Goal: Check status: Check status

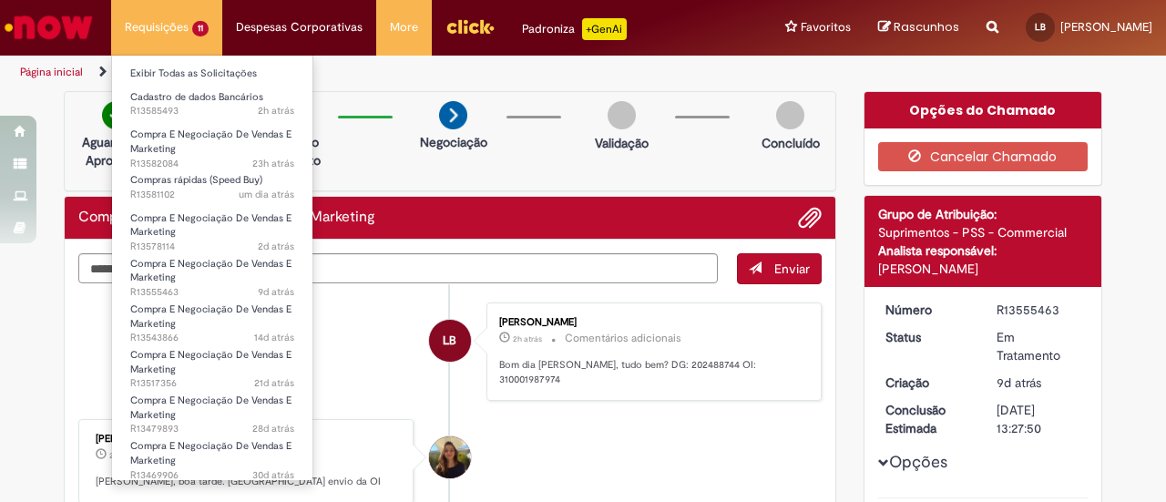
scroll to position [96, 0]
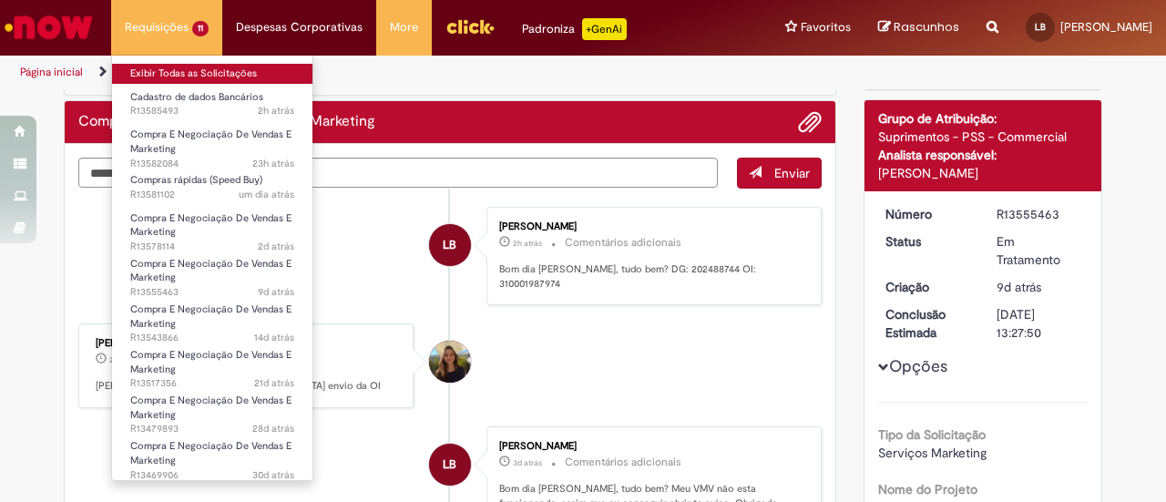
click at [176, 69] on link "Exibir Todas as Solicitações" at bounding box center [212, 74] width 200 height 20
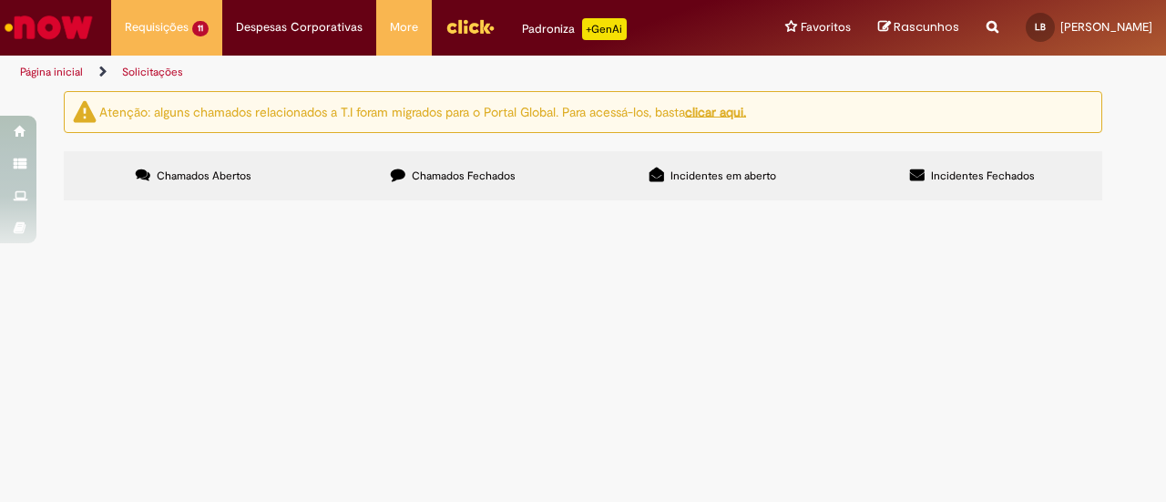
click at [0, 0] on span "Taxa luvas Gravação - Octagon" at bounding box center [0, 0] width 0 height 0
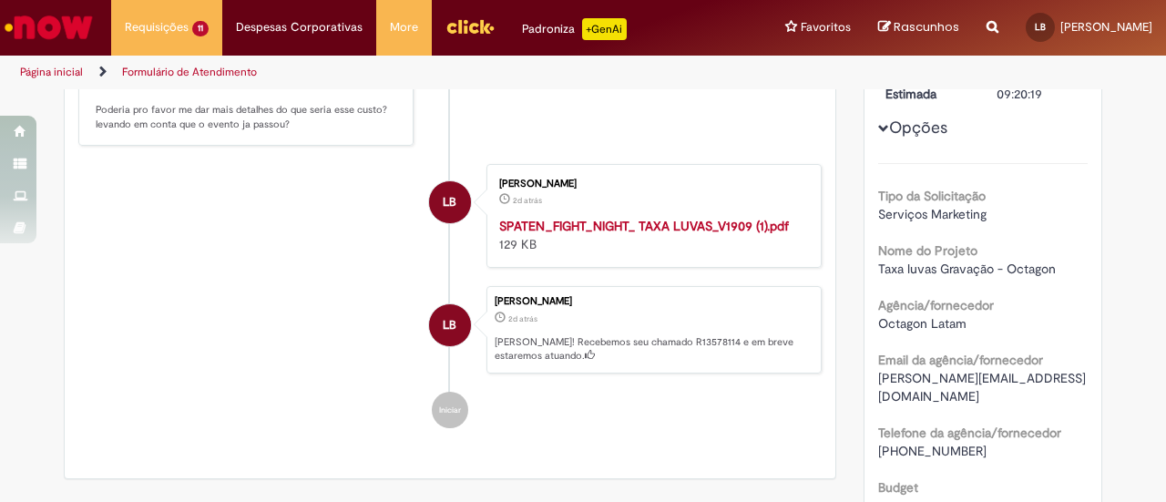
scroll to position [333, 0]
click at [636, 226] on strong "SPATEN_FIGHT_NIGHT_ TAXA LUVAS_V1909 (1).pdf" at bounding box center [644, 227] width 290 height 16
click at [679, 175] on div "[PERSON_NAME] 2d atrás 2 dias atrás SPATEN_FIGHT_NIGHT_ TAXA LUVAS_V1909 (1).pd…" at bounding box center [654, 216] width 324 height 93
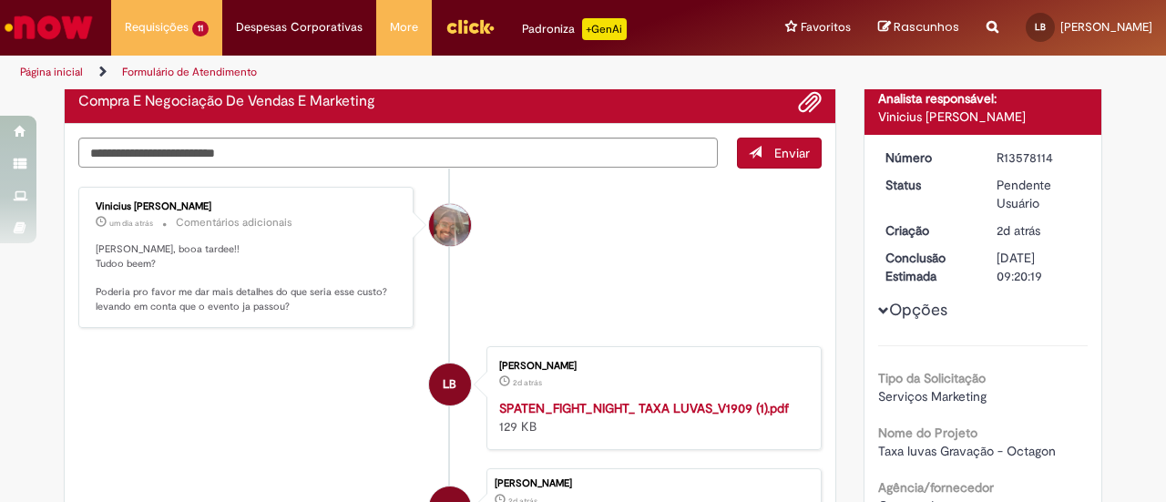
scroll to position [151, 0]
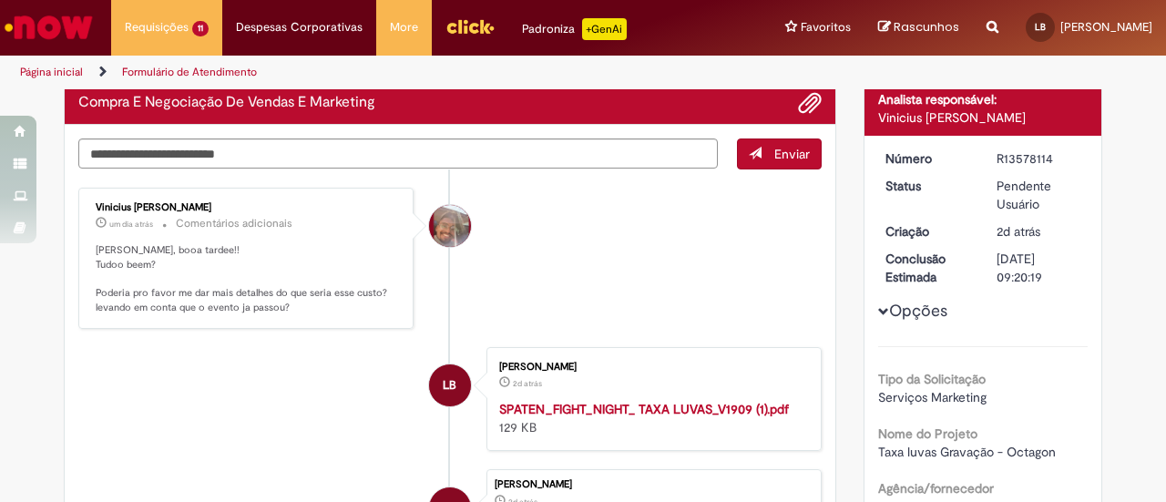
click at [403, 148] on textarea "Digite sua mensagem aqui..." at bounding box center [397, 153] width 639 height 30
type textarea "*"
click at [593, 150] on textarea "**********" at bounding box center [397, 153] width 639 height 30
click at [663, 150] on textarea "**********" at bounding box center [397, 153] width 639 height 30
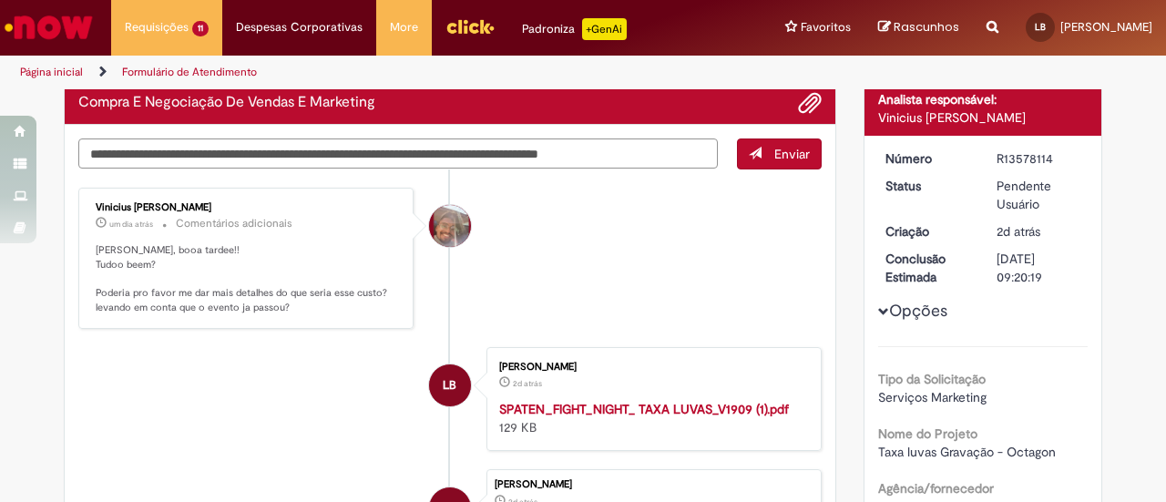
type textarea "**********"
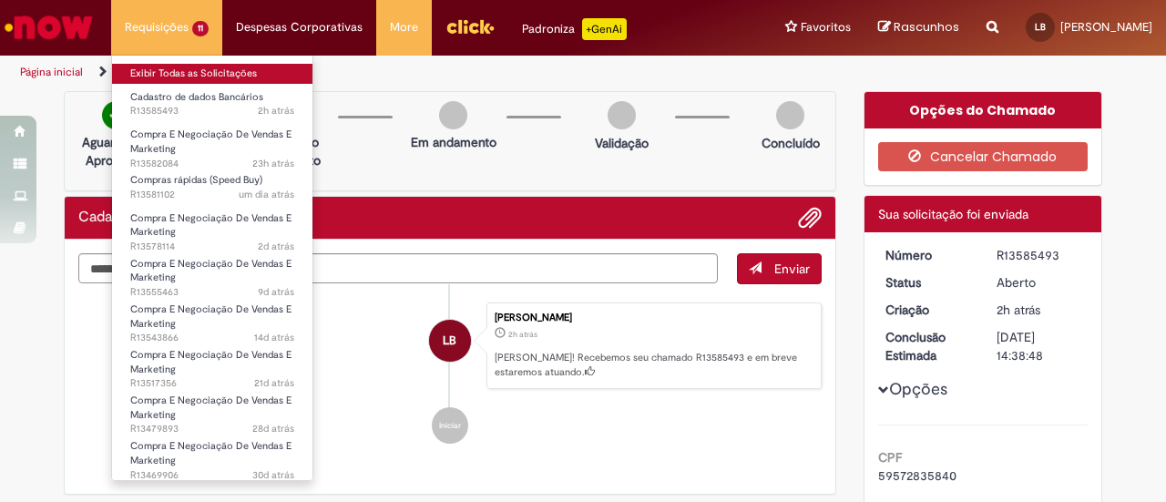
click at [179, 70] on link "Exibir Todas as Solicitações" at bounding box center [212, 74] width 200 height 20
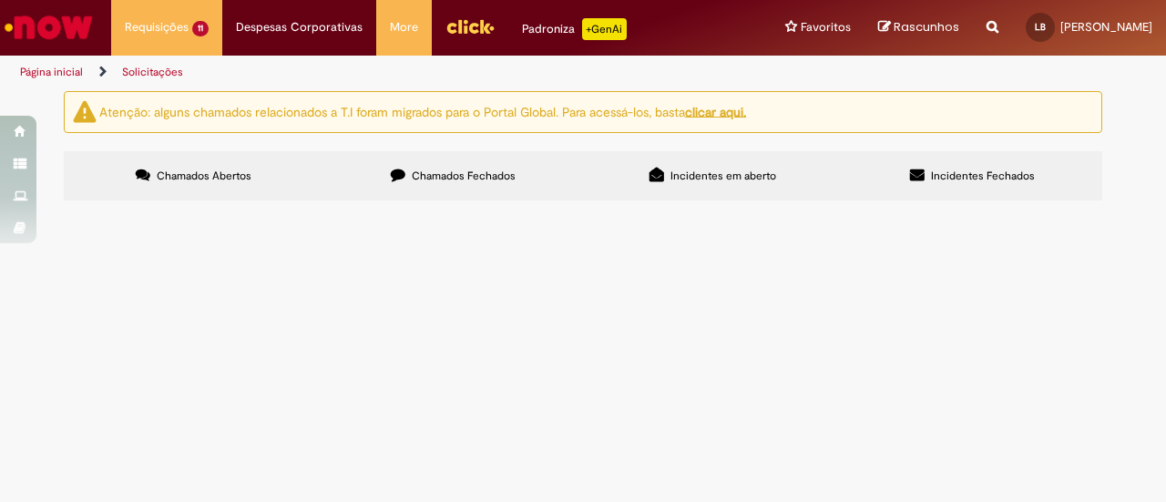
scroll to position [3, 0]
click at [462, 188] on label "Chamados Fechados" at bounding box center [453, 175] width 260 height 49
click at [0, 0] on span "Luvas SFN - Octagon" at bounding box center [0, 0] width 0 height 0
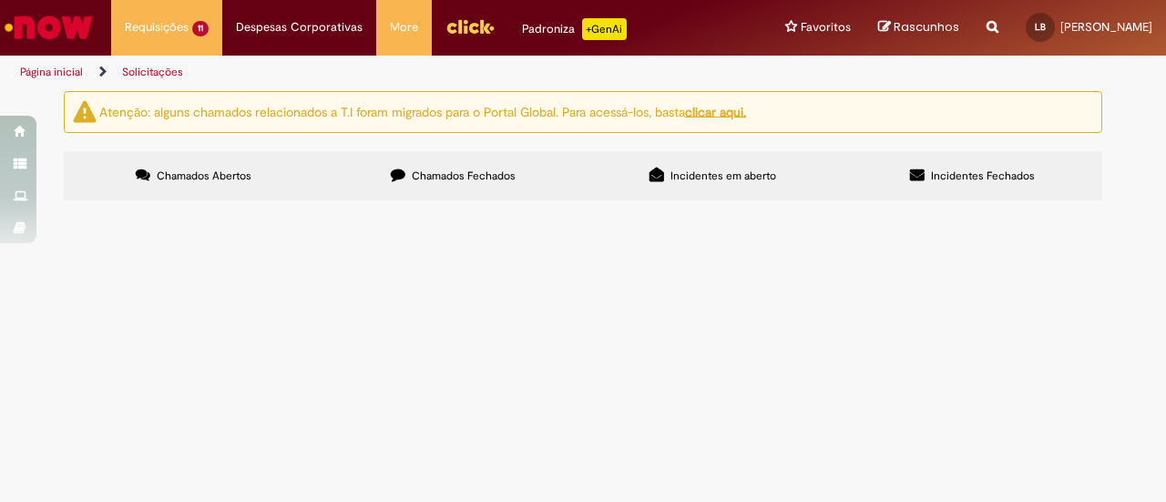
click at [0, 0] on span "Compra E Negociação De Vendas E Marketing" at bounding box center [0, 0] width 0 height 0
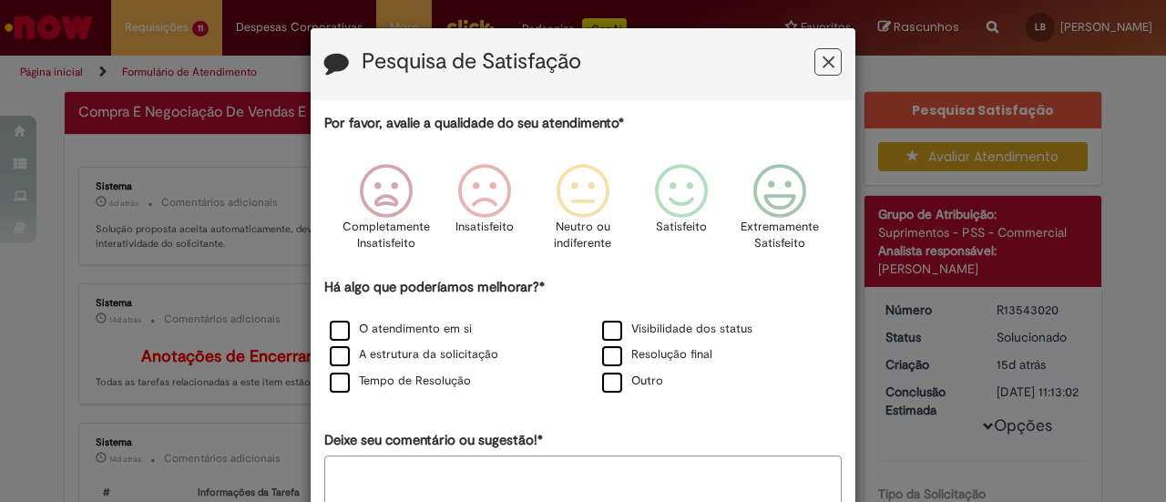
click at [814, 57] on button "Feedback" at bounding box center [827, 61] width 27 height 27
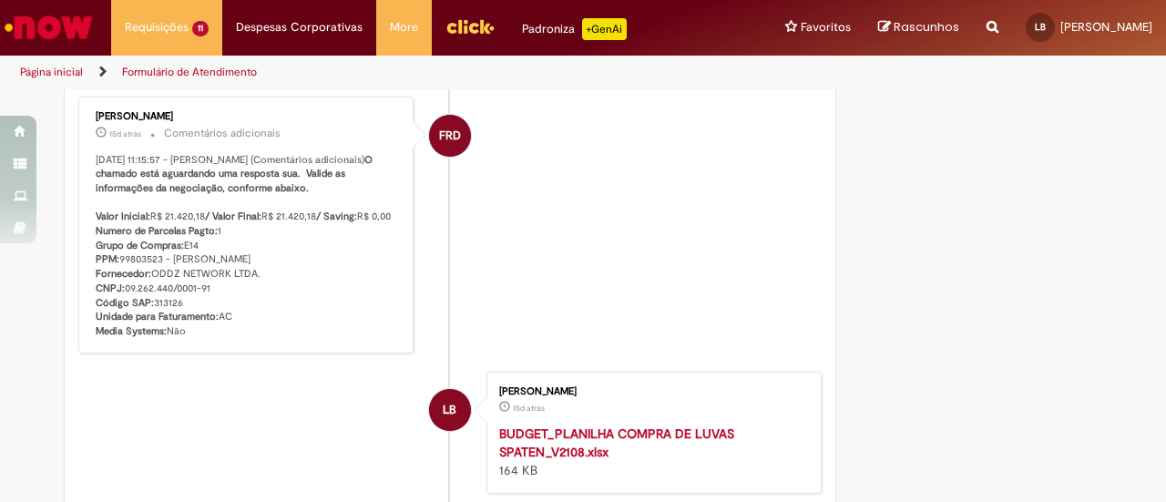
scroll to position [1950, 0]
drag, startPoint x: 118, startPoint y: 297, endPoint x: 216, endPoint y: 291, distance: 97.7
click at [216, 291] on p "17/09/2025 11:15:57 - Flavia Ribeiro Da Rosa (Comentários adicionais) O chamado…" at bounding box center [247, 248] width 303 height 186
copy p "09.262.440/0001-91"
click at [114, 394] on li "LB Lucas Silveira Balloni 15d atrás 15 dias atrás BUDGET_PLANILHA COMPRA DE LUV…" at bounding box center [449, 434] width 743 height 122
